Goal: Information Seeking & Learning: Find specific fact

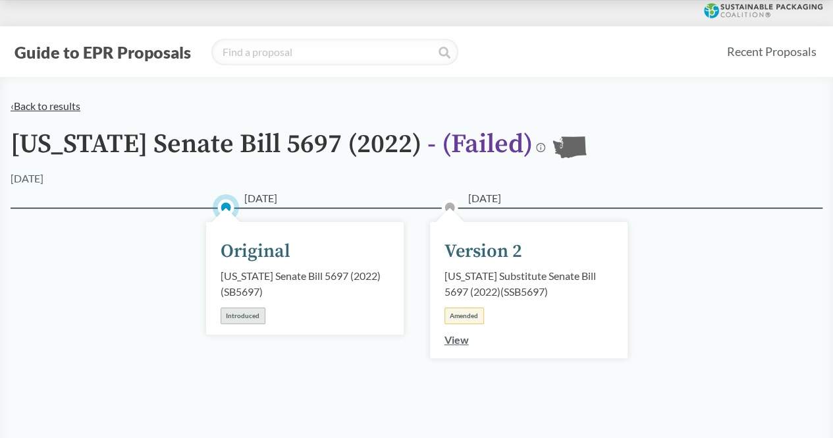
click at [59, 109] on link "‹ Back to results" at bounding box center [46, 105] width 70 height 13
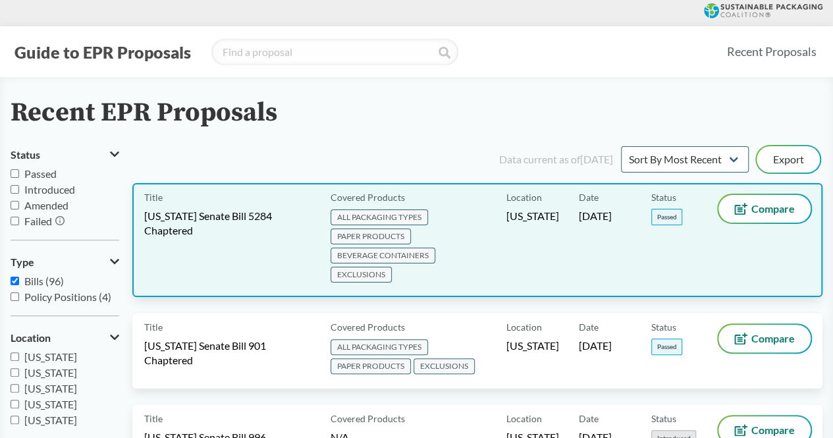
click at [182, 224] on span "[US_STATE] Senate Bill 5284 Chaptered" at bounding box center [229, 223] width 170 height 29
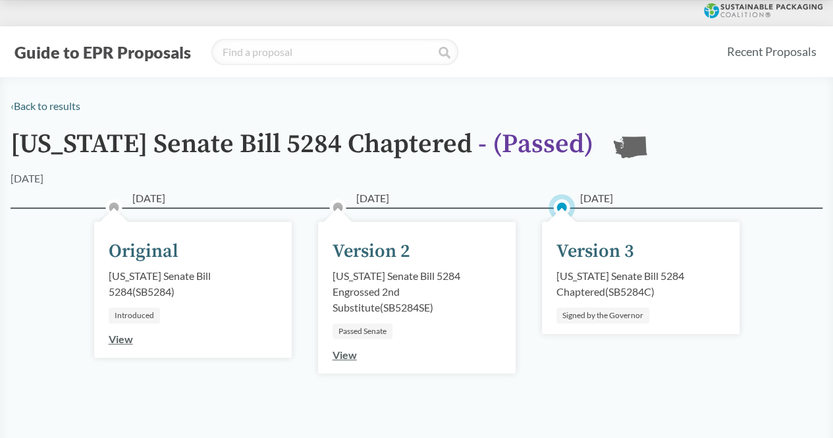
click at [346, 351] on link "View" at bounding box center [344, 354] width 24 height 13
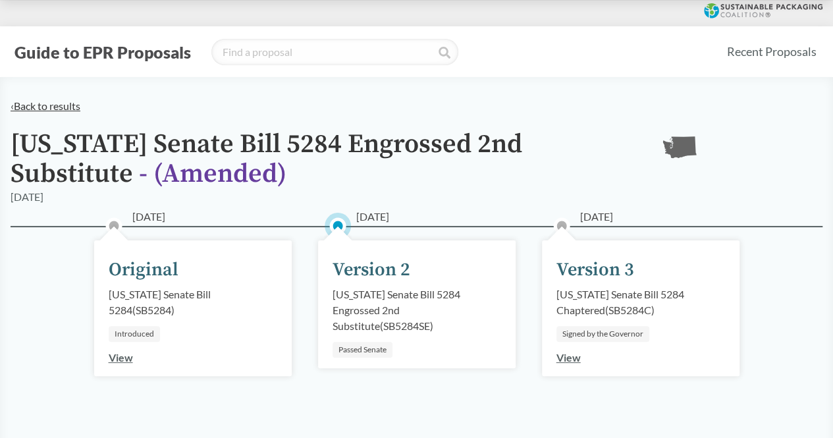
click at [28, 107] on link "‹ Back to results" at bounding box center [46, 105] width 70 height 13
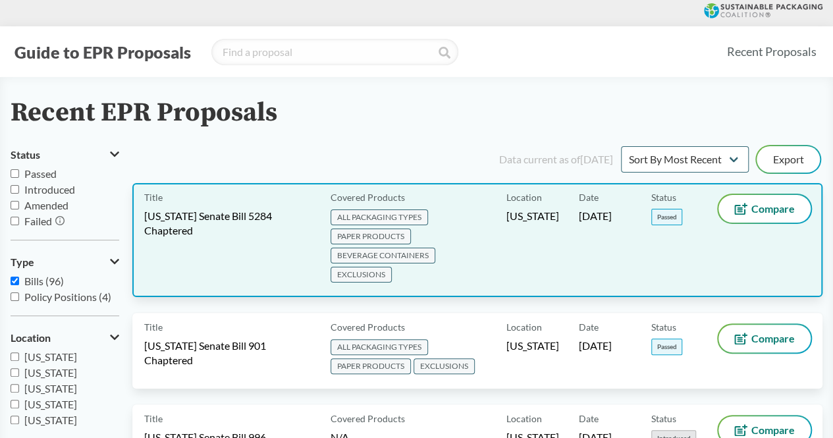
click at [199, 219] on span "[US_STATE] Senate Bill 5284 Chaptered" at bounding box center [229, 223] width 170 height 29
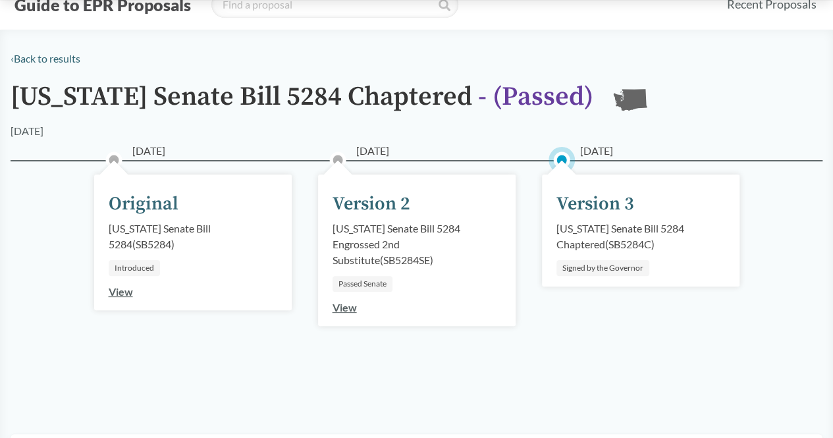
scroll to position [66, 0]
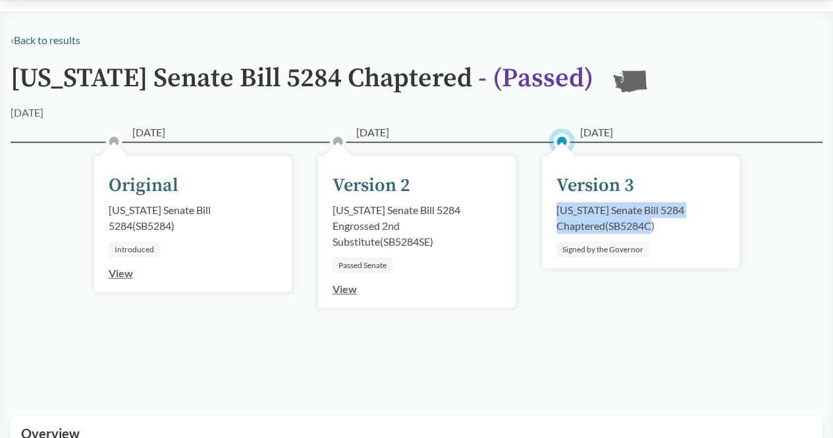
drag, startPoint x: 652, startPoint y: 228, endPoint x: 557, endPoint y: 211, distance: 96.2
click at [557, 211] on div "[US_STATE] Senate Bill 5284 Chaptered ( SB5284C )" at bounding box center [640, 218] width 169 height 32
copy div "[US_STATE] Senate Bill 5284 Chaptered ( SB5284C"
